Goal: Task Accomplishment & Management: Use online tool/utility

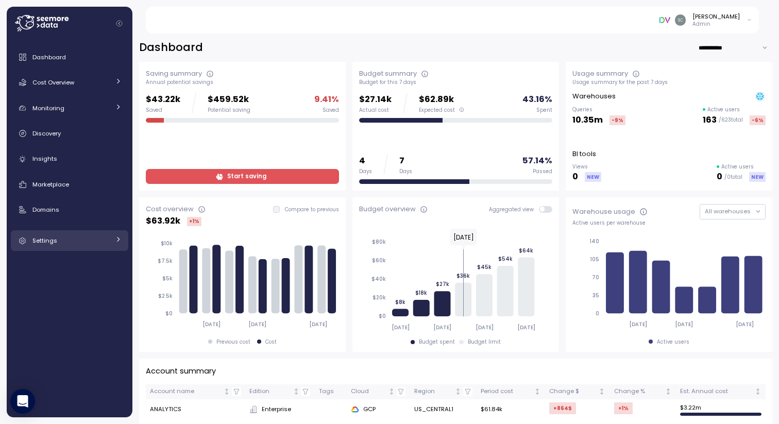
click at [53, 238] on span "Settings" at bounding box center [44, 240] width 25 height 8
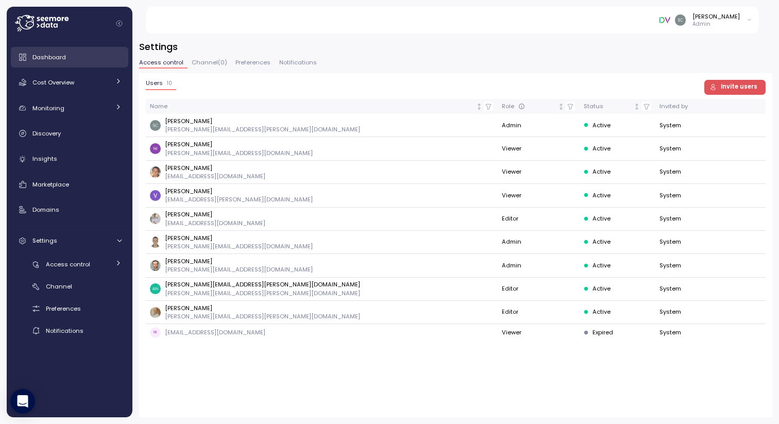
click at [48, 60] on span "Dashboard" at bounding box center [48, 57] width 33 height 8
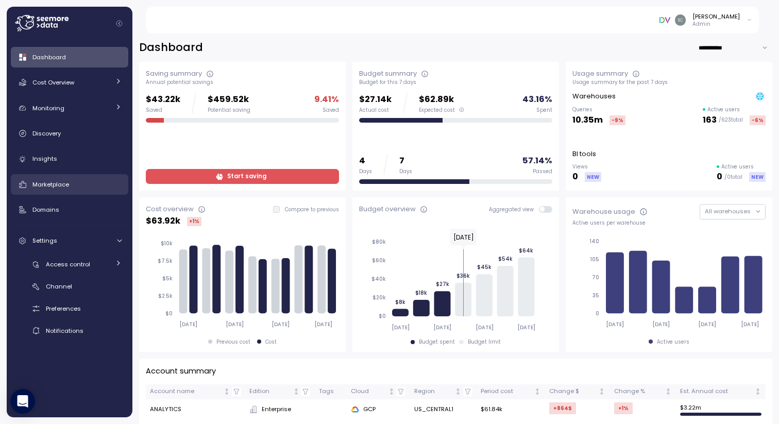
click at [57, 191] on link "Marketplace" at bounding box center [69, 184] width 117 height 21
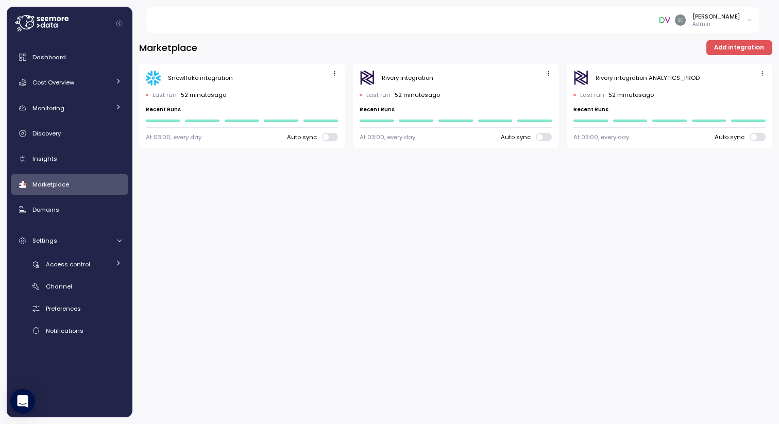
click at [733, 47] on span "Add integration" at bounding box center [739, 48] width 50 height 14
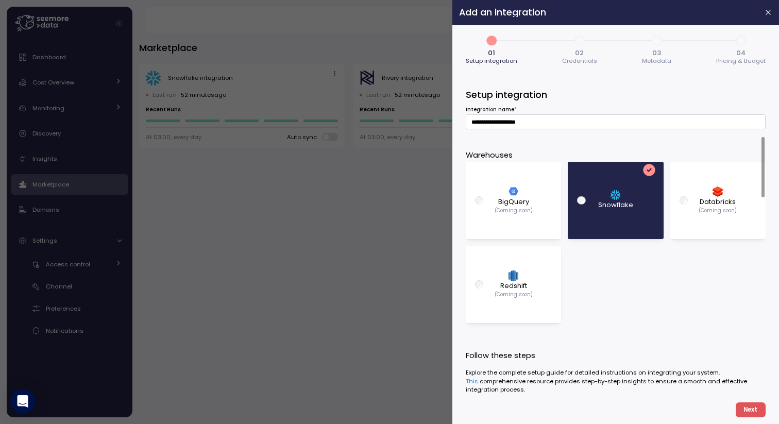
click at [389, 281] on div at bounding box center [389, 212] width 779 height 424
